Goal: Information Seeking & Learning: Learn about a topic

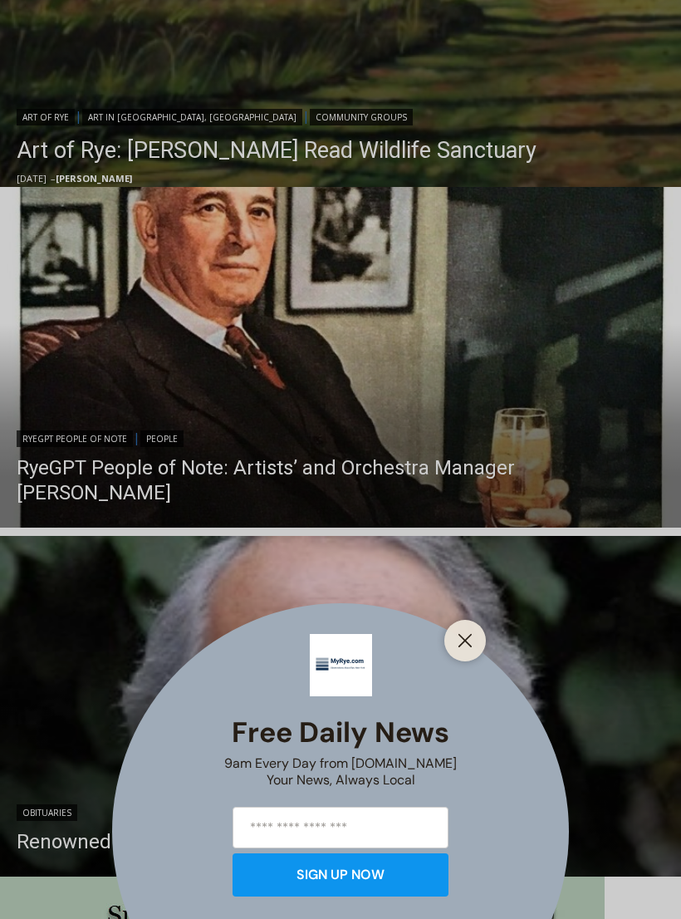
click at [376, 480] on div "Free Daily News 9am Every Day from [DOMAIN_NAME] Your News, Always Local SIGN U…" at bounding box center [340, 459] width 681 height 919
click at [350, 305] on div "Free Daily News 9am Every Day from [DOMAIN_NAME] Your News, Always Local SIGN U…" at bounding box center [340, 459] width 681 height 919
click at [253, 500] on div "Free Daily News 9am Every Day from [DOMAIN_NAME] Your News, Always Local SIGN U…" at bounding box center [340, 459] width 681 height 919
click at [477, 647] on div "Free Daily News 9am Every Day from [DOMAIN_NAME] Your News, Always Local SIGN U…" at bounding box center [340, 459] width 681 height 919
click at [480, 654] on div at bounding box center [465, 641] width 42 height 42
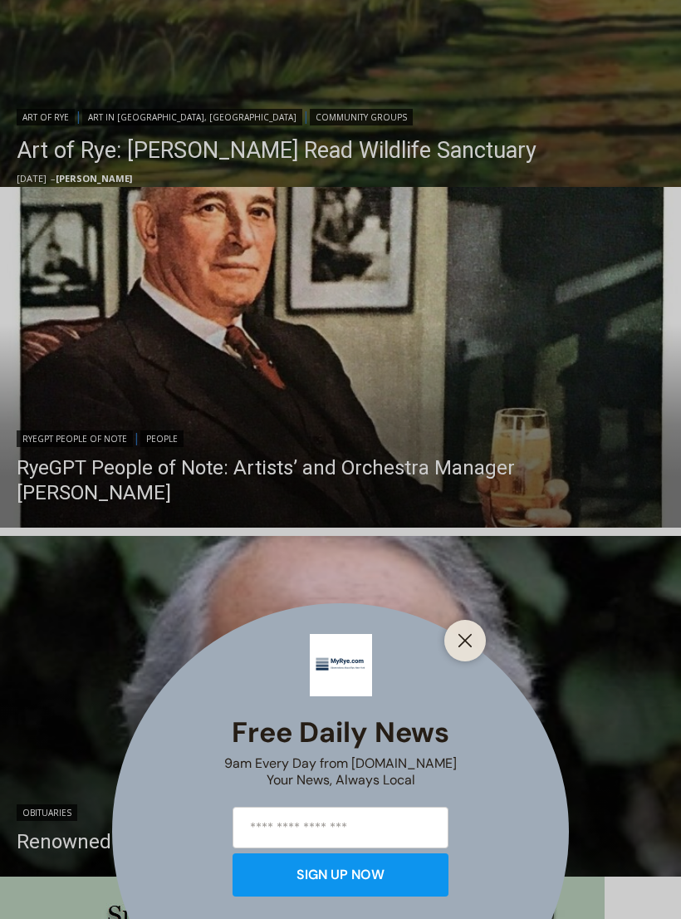
click at [473, 652] on button "Close" at bounding box center [464, 640] width 23 height 23
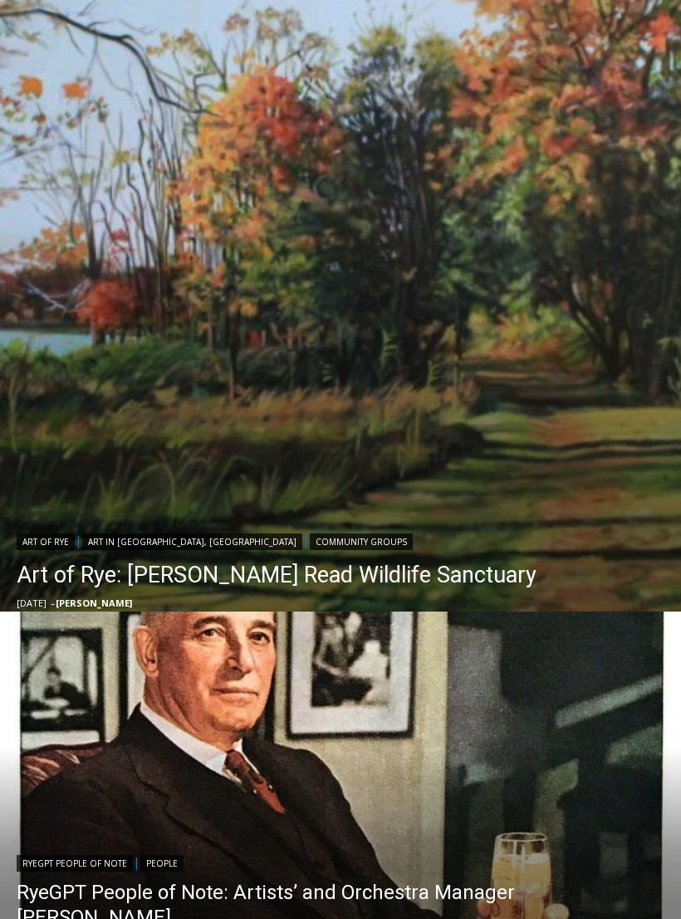
scroll to position [405, 0]
click at [347, 565] on link "Art of Rye: [PERSON_NAME] Read Wildlife Sanctuary" at bounding box center [277, 574] width 520 height 33
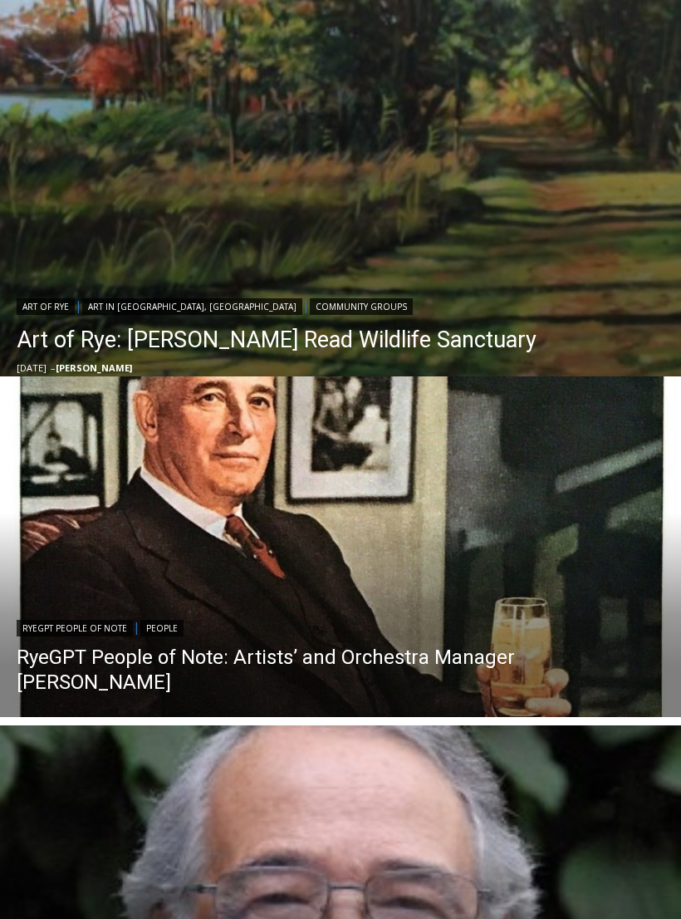
scroll to position [639, 0]
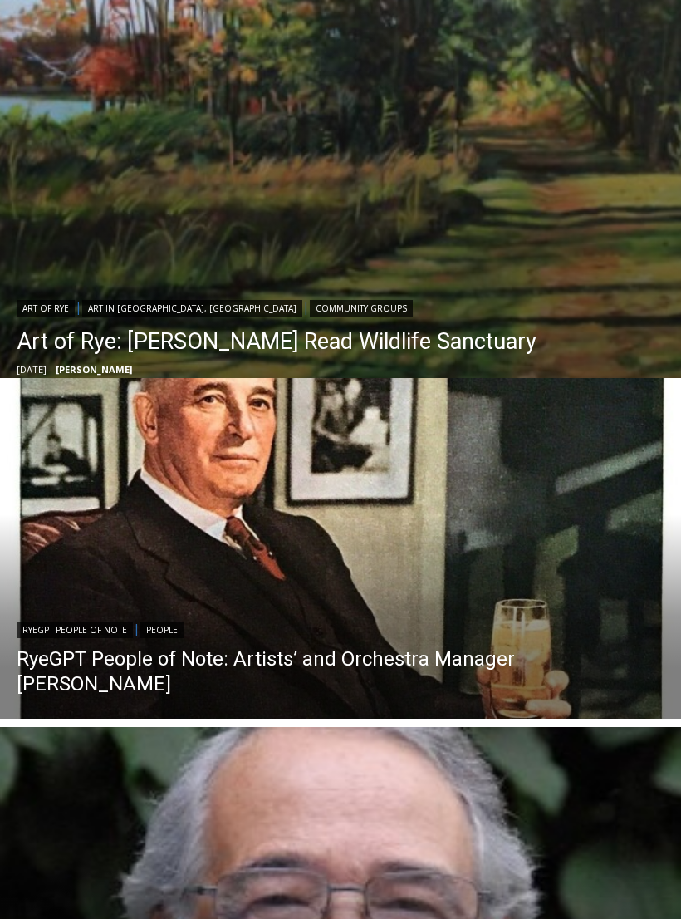
click at [344, 677] on link "RyeGPT People of Note: Artists’ and Orchestra Manager [PERSON_NAME]" at bounding box center [341, 671] width 648 height 50
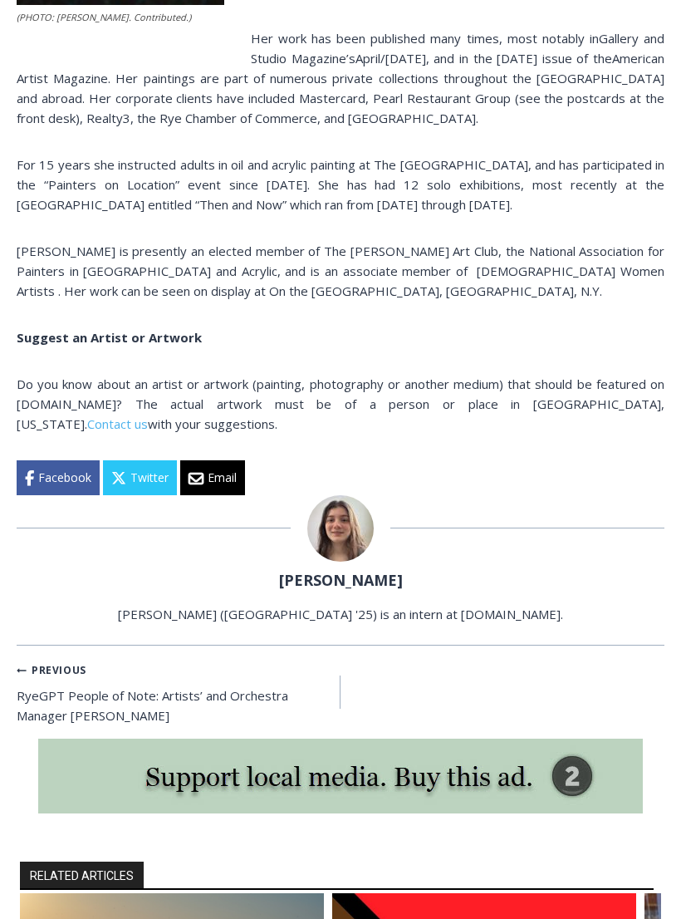
scroll to position [1456, 0]
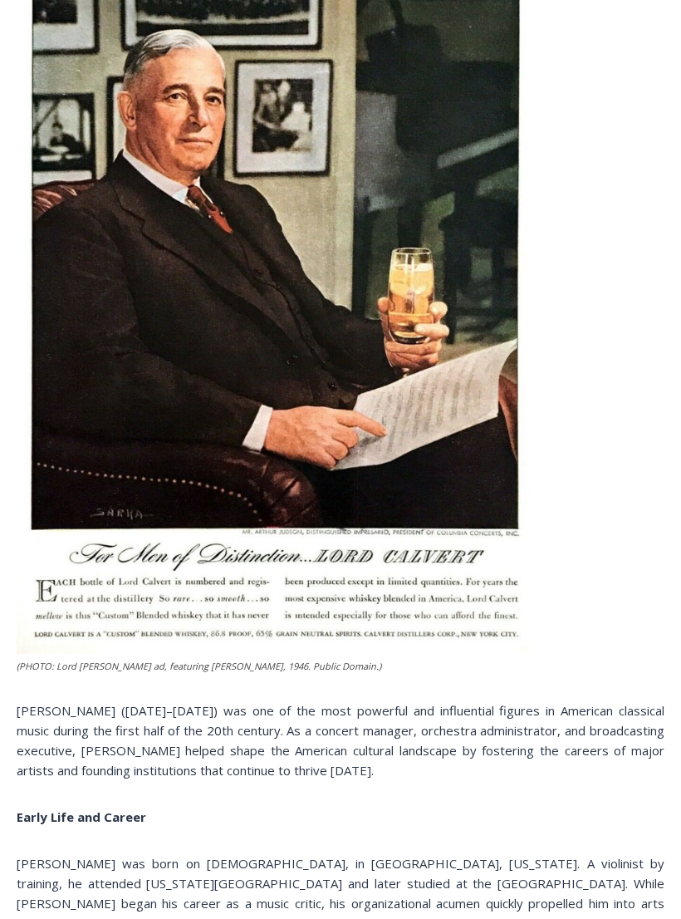
scroll to position [451, 0]
